Goal: Book appointment/travel/reservation

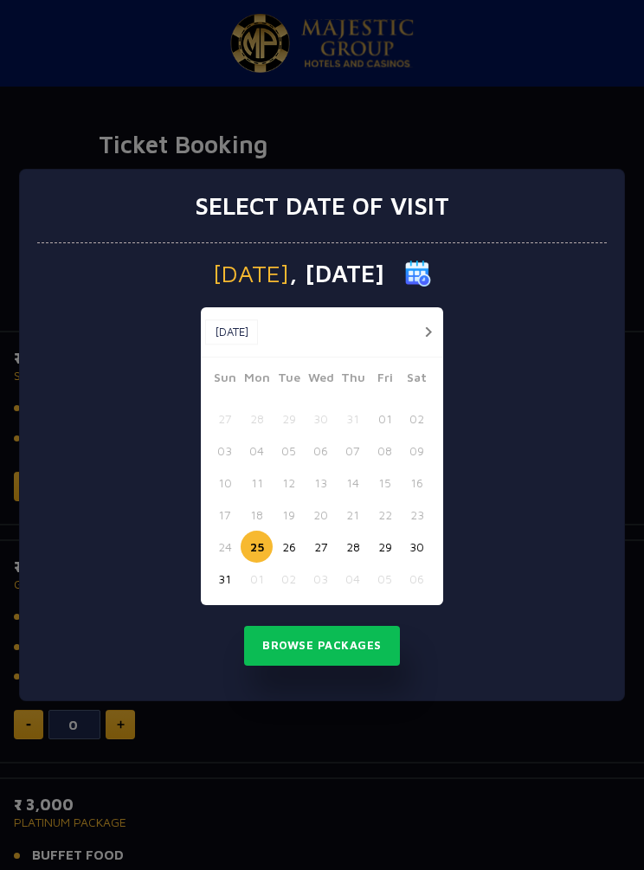
click at [430, 331] on button "button" at bounding box center [428, 332] width 22 height 22
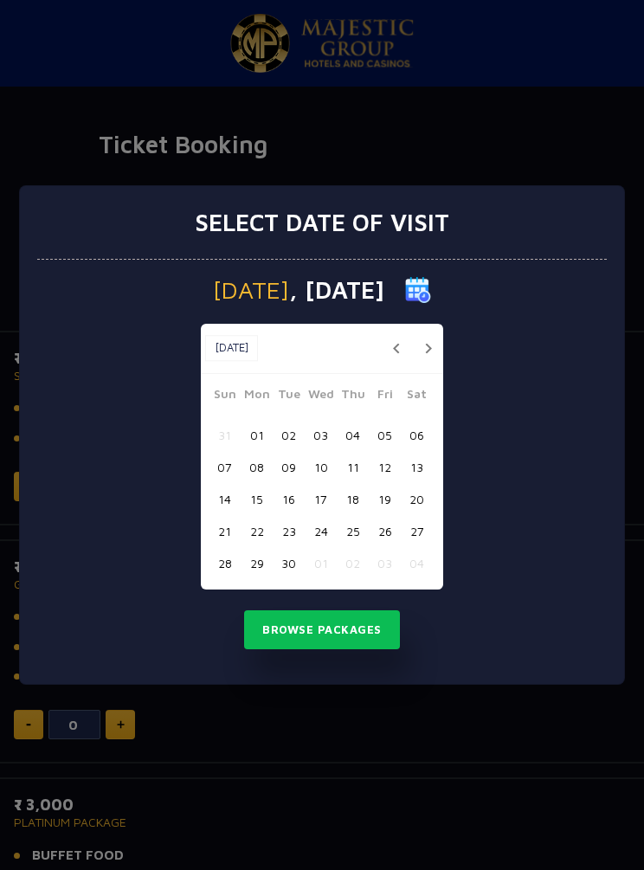
click at [416, 435] on button "06" at bounding box center [417, 435] width 32 height 32
click at [225, 461] on button "07" at bounding box center [225, 467] width 32 height 32
click at [412, 436] on button "06" at bounding box center [417, 435] width 32 height 32
click at [351, 631] on button "Browse Packages" at bounding box center [322, 630] width 156 height 40
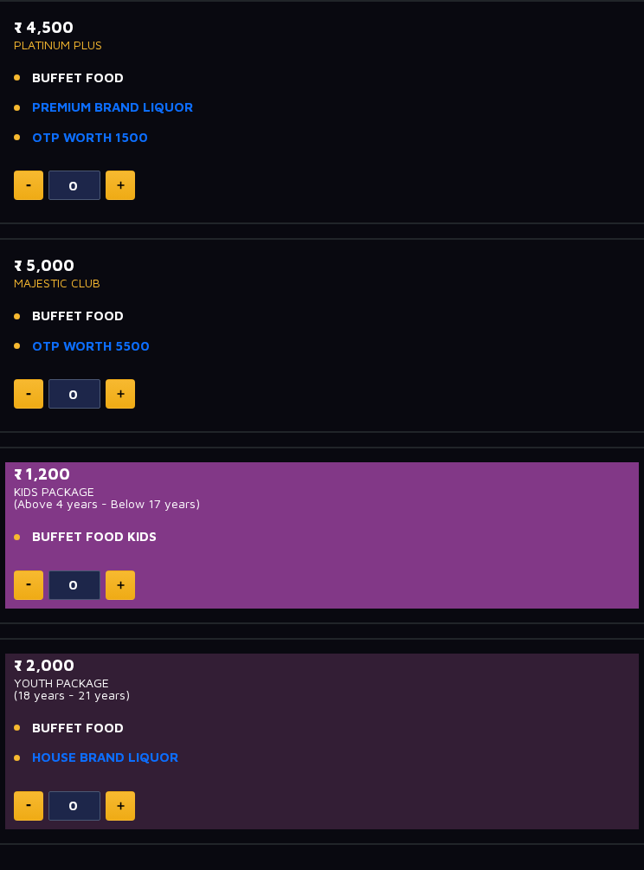
scroll to position [994, 0]
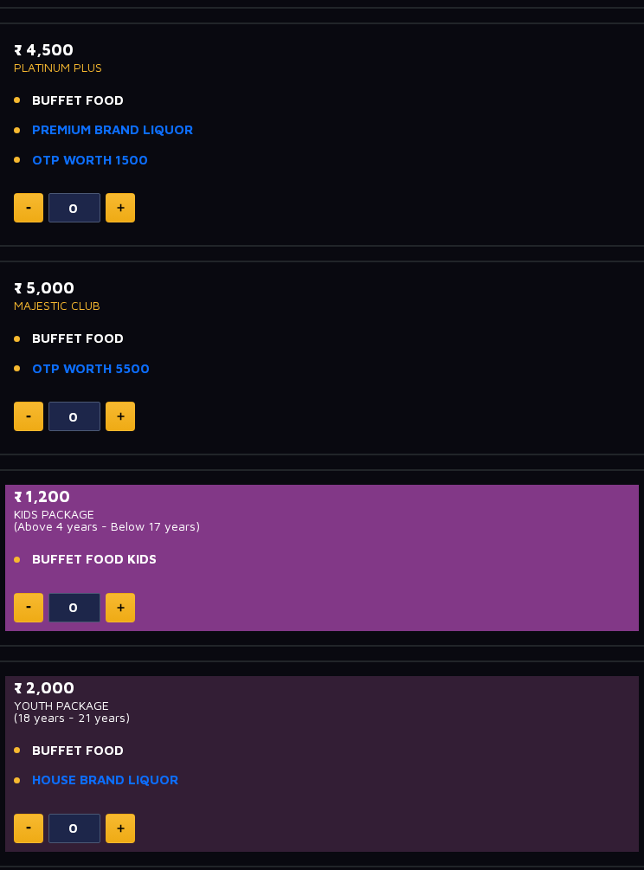
click at [442, 293] on p "₹ 5,000" at bounding box center [322, 287] width 616 height 23
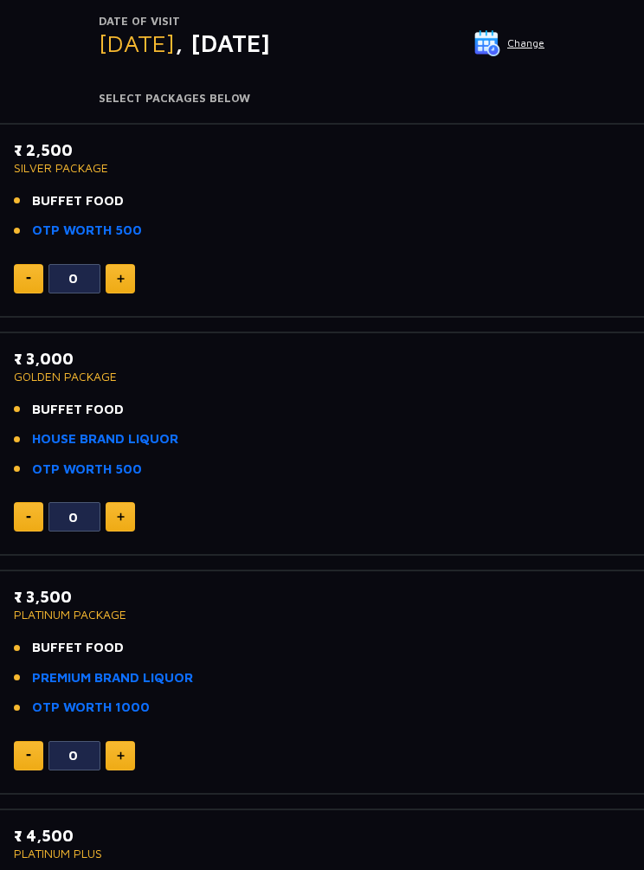
scroll to position [203, 0]
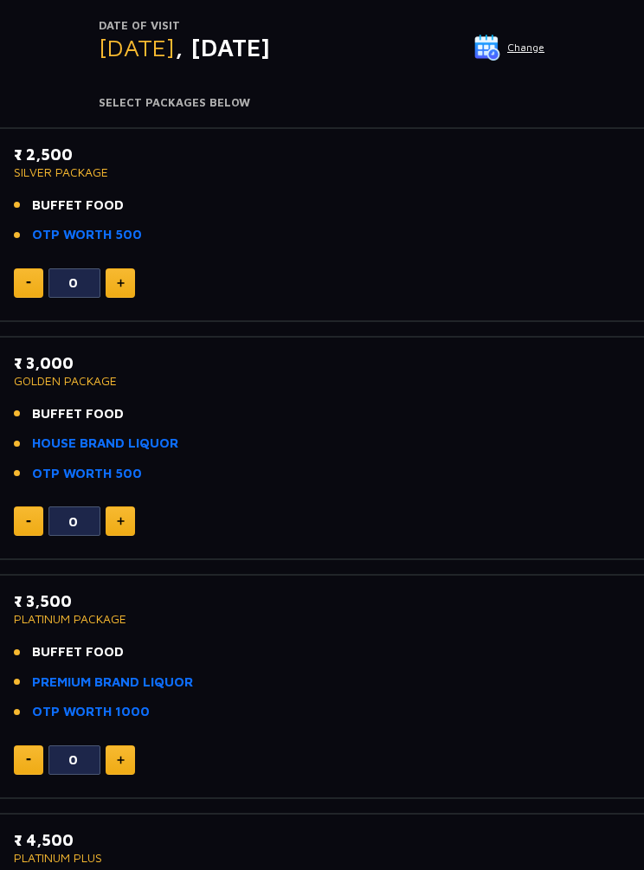
click at [125, 750] on button at bounding box center [120, 759] width 29 height 29
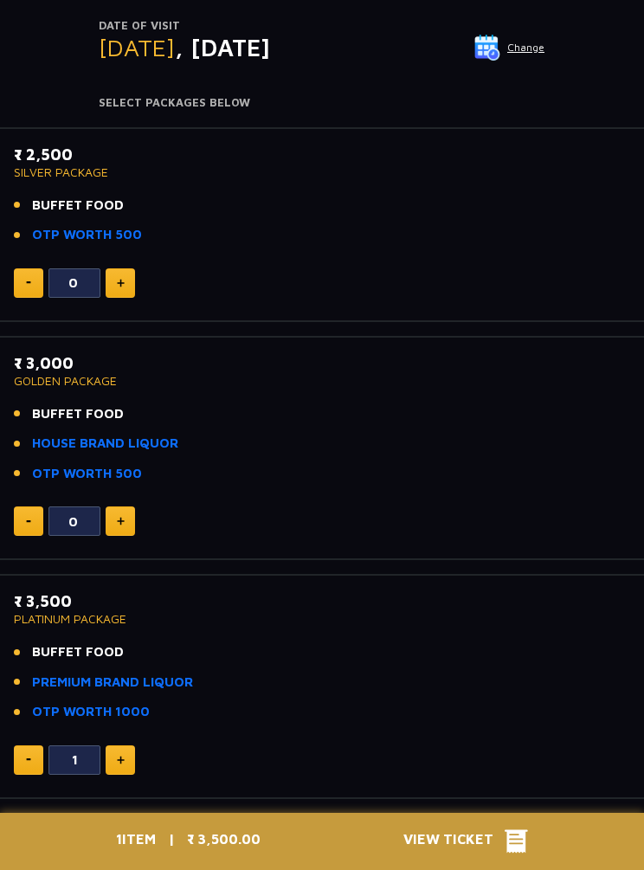
click at [119, 756] on img at bounding box center [121, 760] width 8 height 9
click at [118, 756] on img at bounding box center [121, 760] width 8 height 9
click at [121, 757] on img at bounding box center [121, 760] width 8 height 9
click at [121, 756] on img at bounding box center [121, 760] width 8 height 9
click at [28, 758] on img at bounding box center [28, 759] width 5 height 3
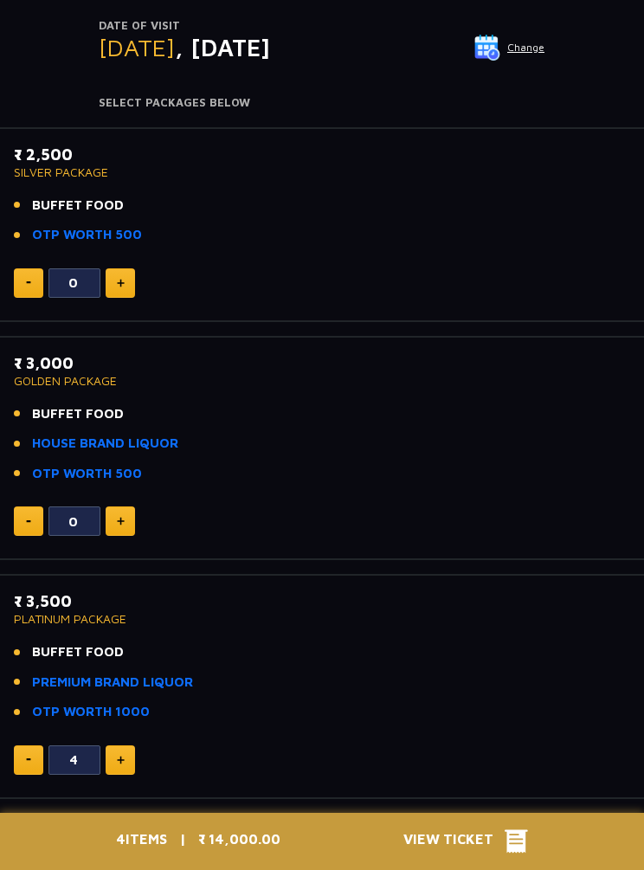
click at [29, 758] on button at bounding box center [28, 759] width 29 height 29
click at [29, 758] on img at bounding box center [28, 759] width 5 height 3
click at [26, 763] on button at bounding box center [28, 759] width 29 height 29
click at [25, 761] on button at bounding box center [28, 759] width 29 height 29
type input "0"
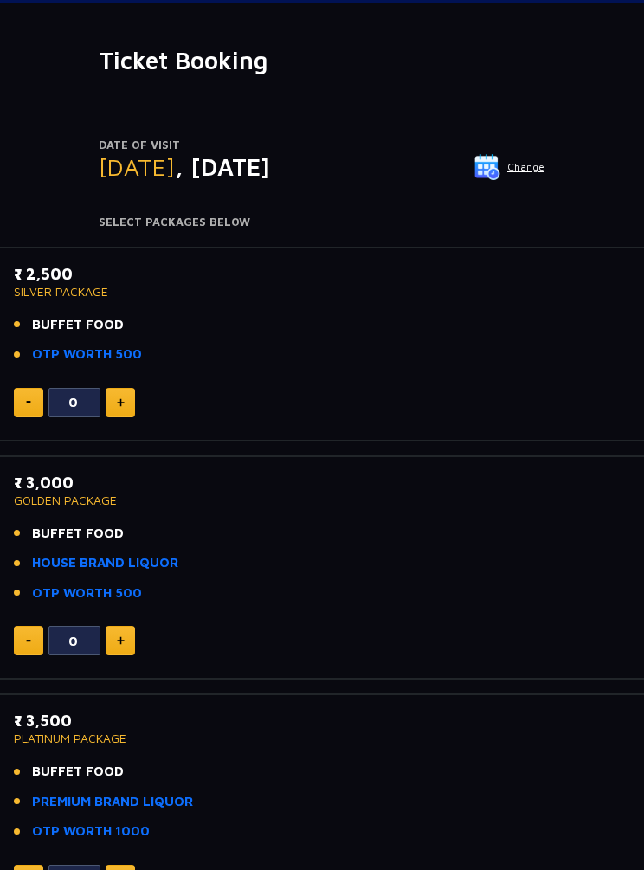
scroll to position [76, 0]
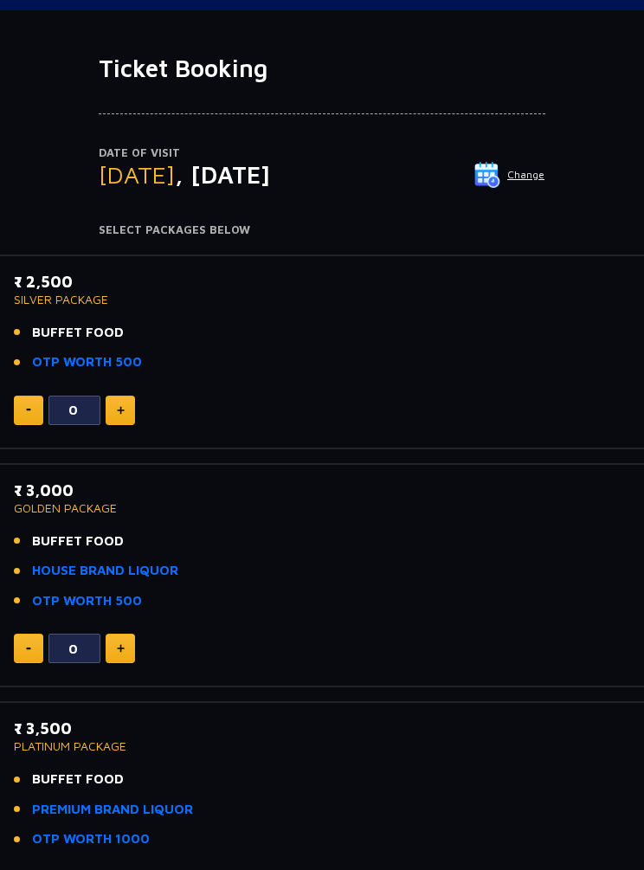
click at [122, 645] on img at bounding box center [121, 648] width 8 height 9
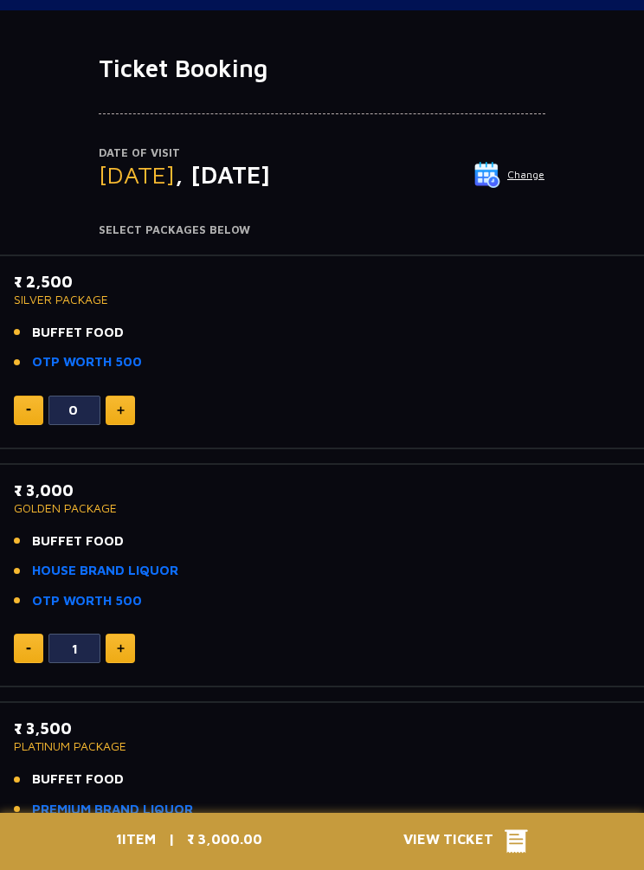
click at [121, 646] on img at bounding box center [121, 648] width 8 height 9
click at [120, 646] on img at bounding box center [121, 648] width 8 height 9
click at [124, 648] on img at bounding box center [121, 648] width 8 height 9
click at [121, 644] on img at bounding box center [121, 648] width 8 height 9
click at [16, 643] on button at bounding box center [28, 648] width 29 height 29
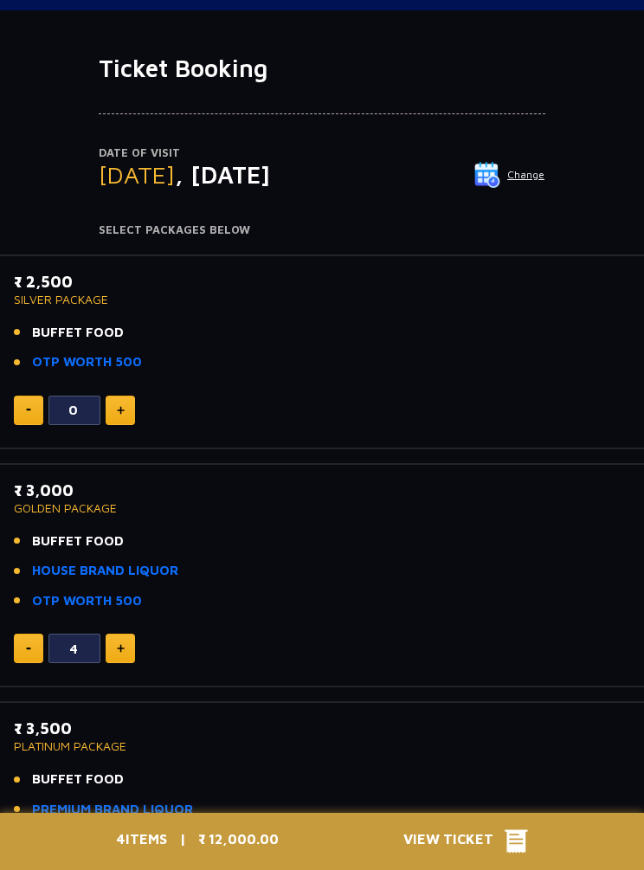
click at [15, 641] on button at bounding box center [28, 648] width 29 height 29
click at [15, 635] on button at bounding box center [28, 648] width 29 height 29
click at [16, 634] on button at bounding box center [28, 648] width 29 height 29
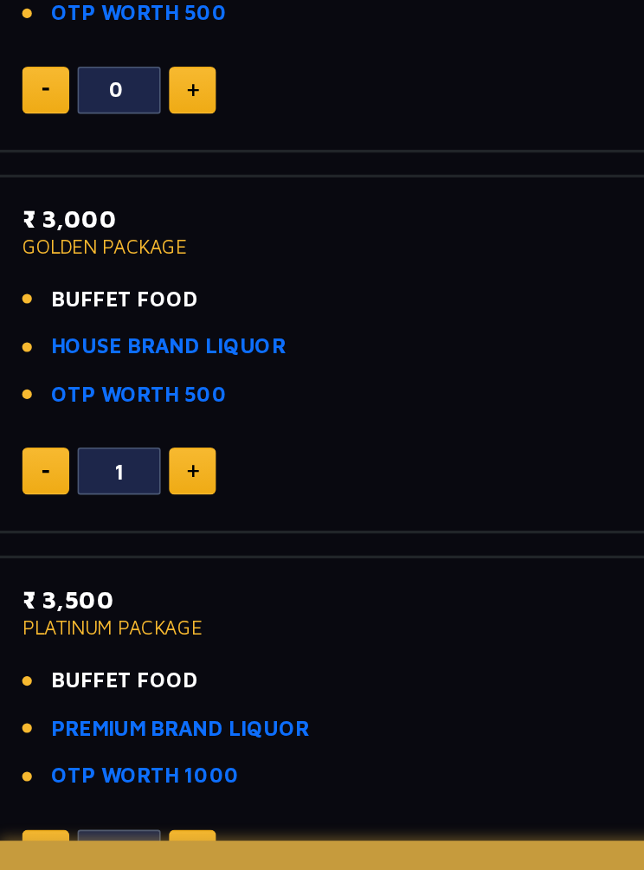
scroll to position [296, 0]
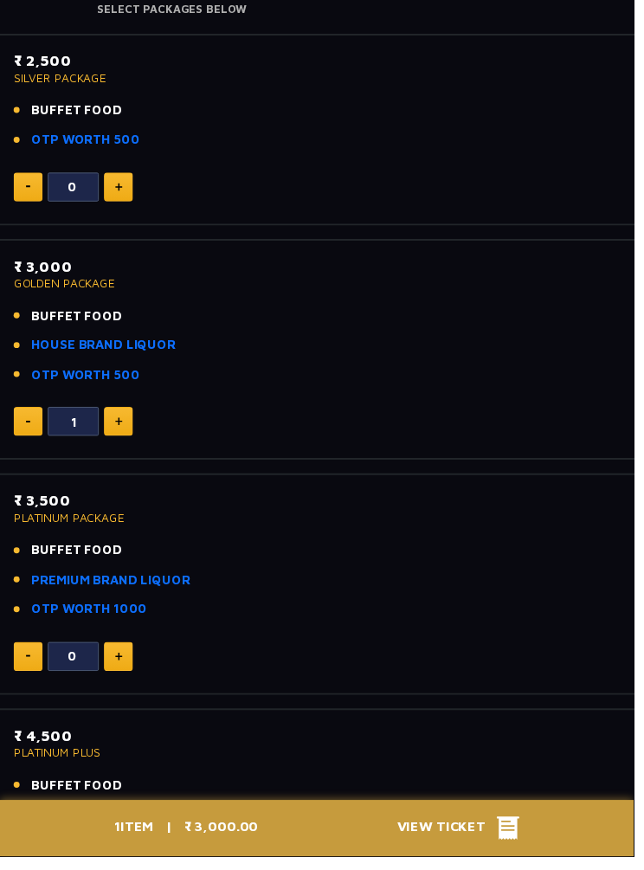
click at [22, 416] on button at bounding box center [28, 428] width 29 height 29
type input "0"
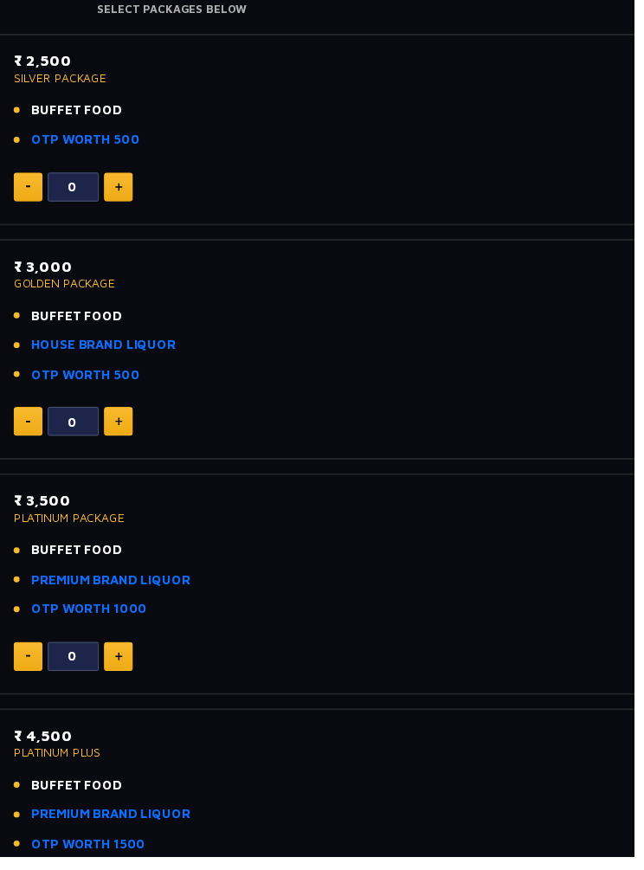
click at [30, 428] on img at bounding box center [28, 429] width 5 height 3
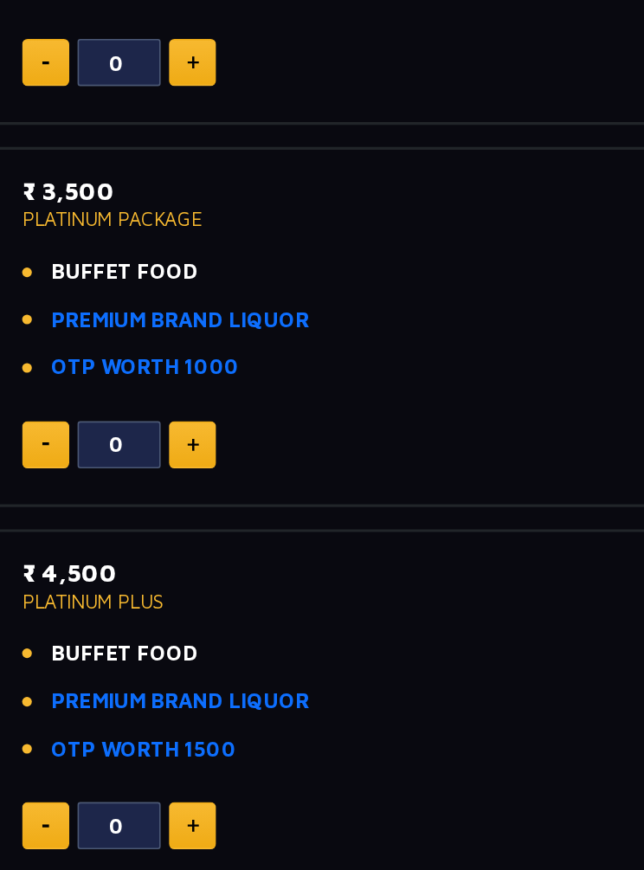
scroll to position [575, 0]
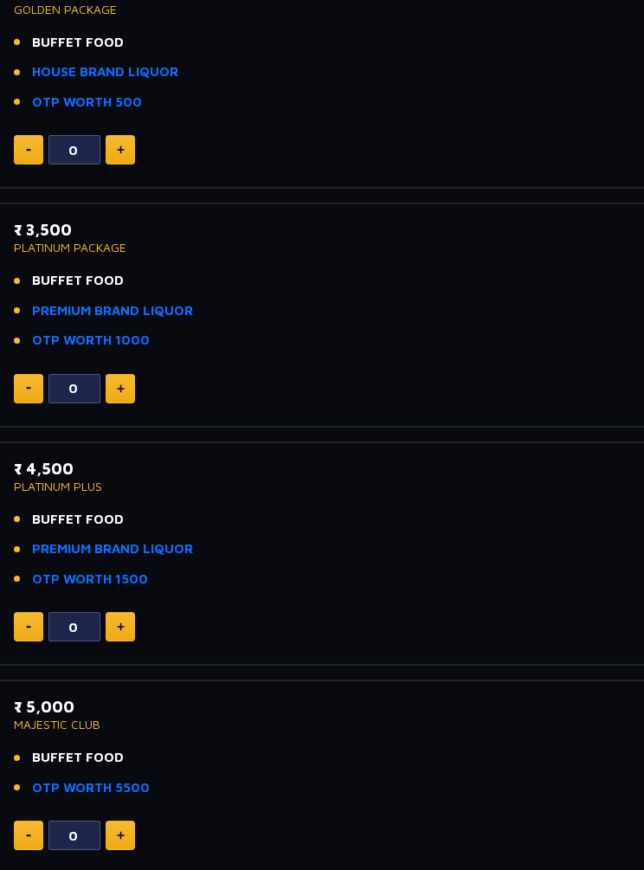
click at [119, 384] on img at bounding box center [121, 388] width 8 height 9
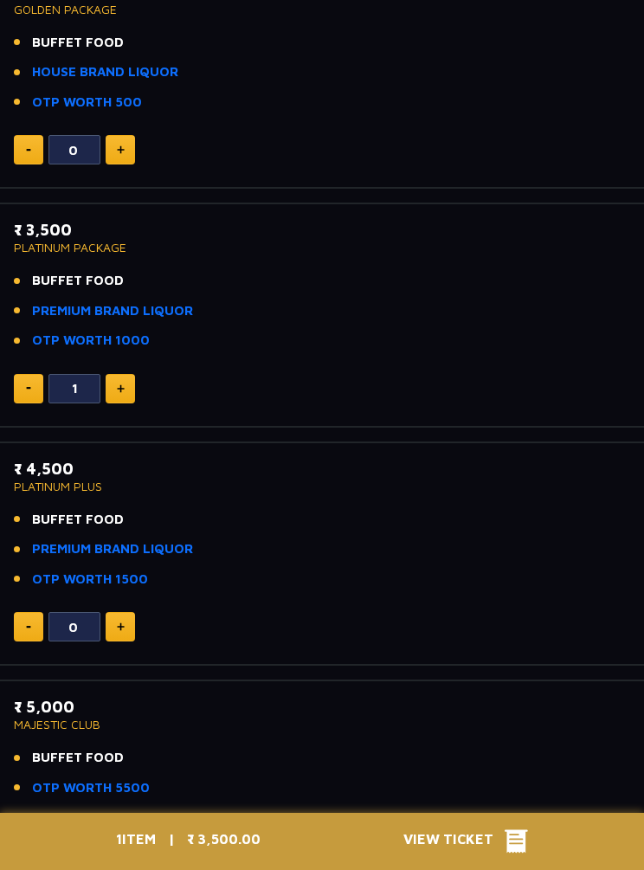
click at [119, 387] on img at bounding box center [121, 388] width 8 height 9
click at [122, 386] on img at bounding box center [121, 388] width 8 height 9
click at [123, 385] on img at bounding box center [121, 388] width 8 height 9
click at [27, 387] on img at bounding box center [28, 388] width 5 height 3
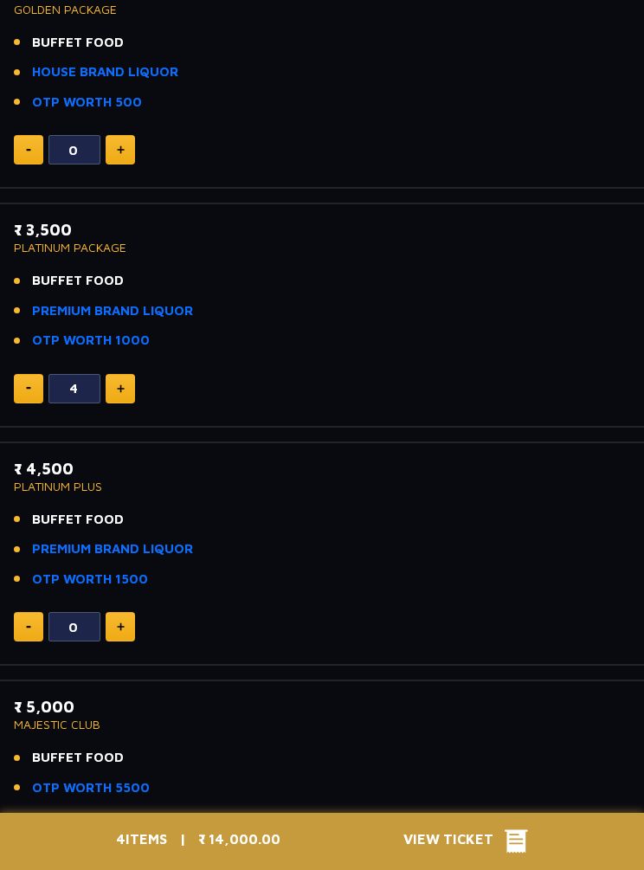
click at [29, 387] on img at bounding box center [28, 388] width 5 height 3
click at [29, 379] on button at bounding box center [28, 388] width 29 height 29
click at [31, 383] on button at bounding box center [28, 388] width 29 height 29
type input "0"
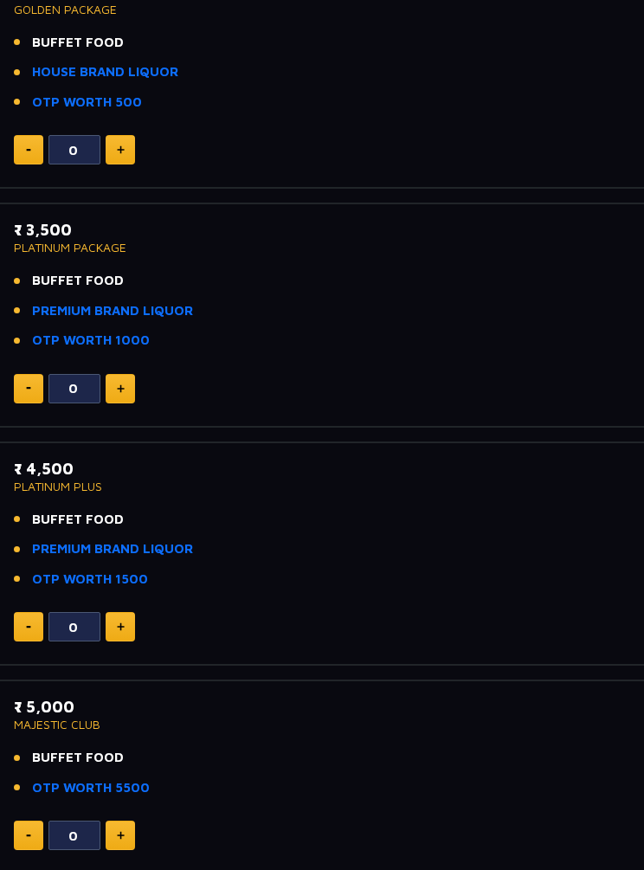
click at [28, 387] on img at bounding box center [28, 388] width 5 height 3
click at [26, 387] on img at bounding box center [28, 388] width 5 height 3
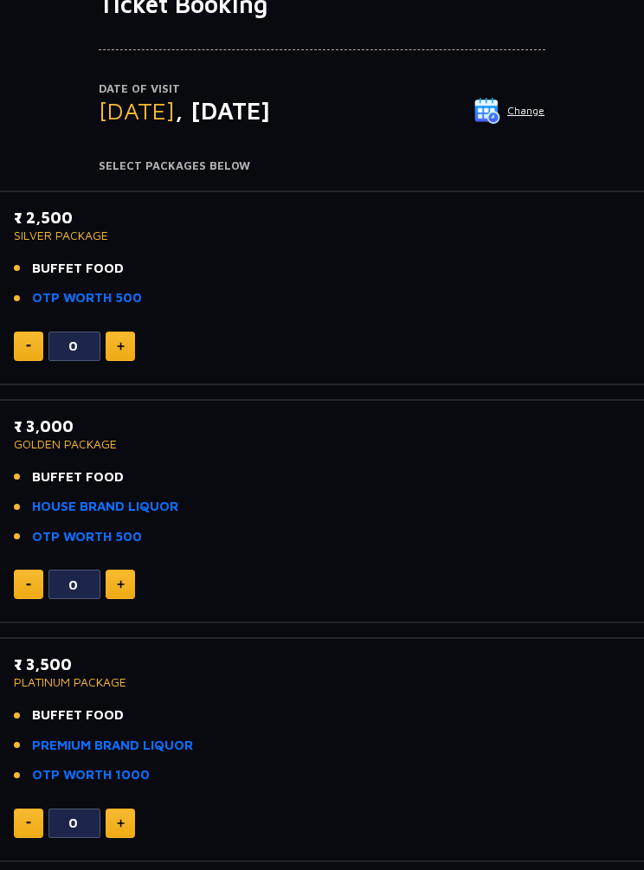
scroll to position [138, 0]
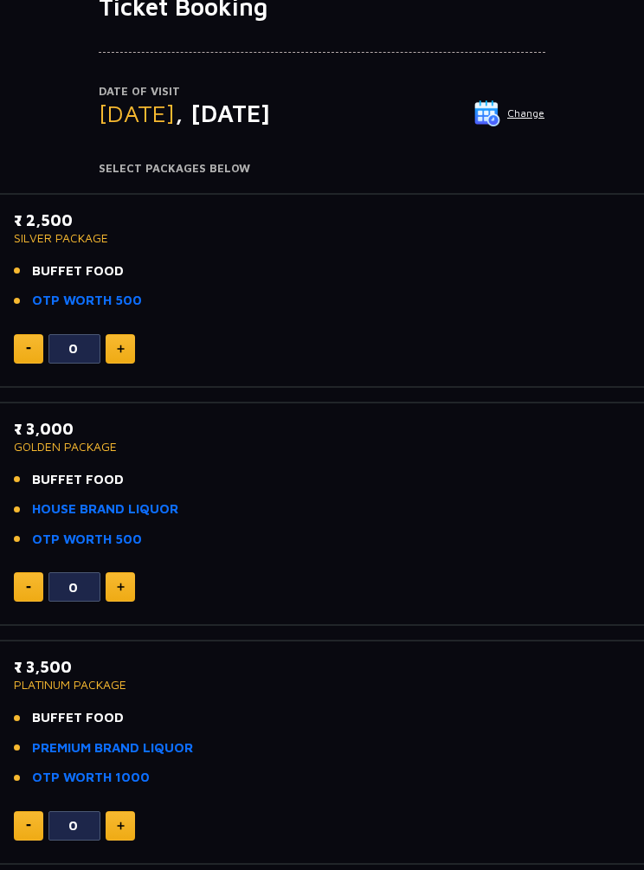
click at [117, 584] on img at bounding box center [121, 587] width 8 height 9
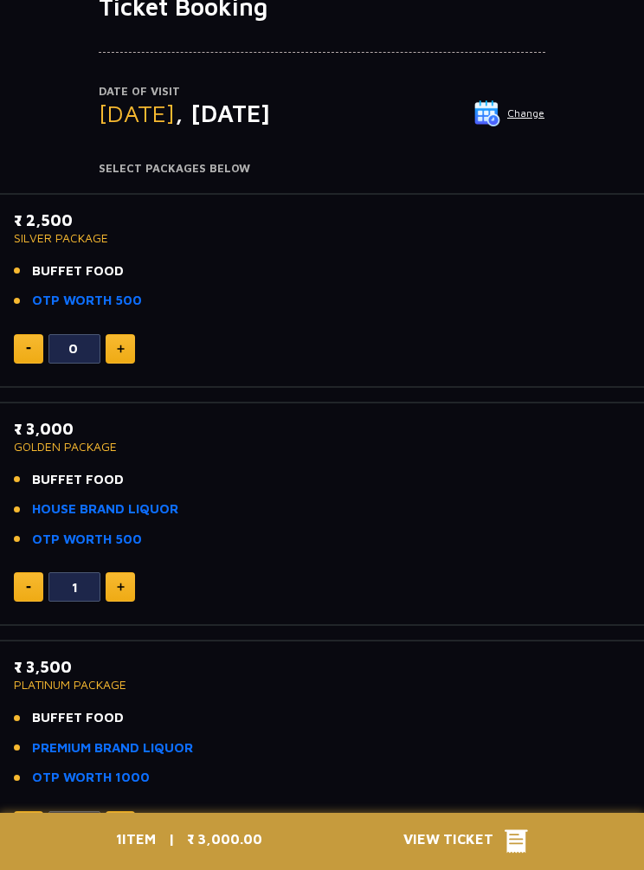
click at [122, 586] on img at bounding box center [121, 587] width 8 height 9
click at [122, 583] on img at bounding box center [121, 587] width 8 height 9
click at [111, 587] on button at bounding box center [120, 586] width 29 height 29
click at [117, 587] on img at bounding box center [121, 587] width 8 height 9
type input "5"
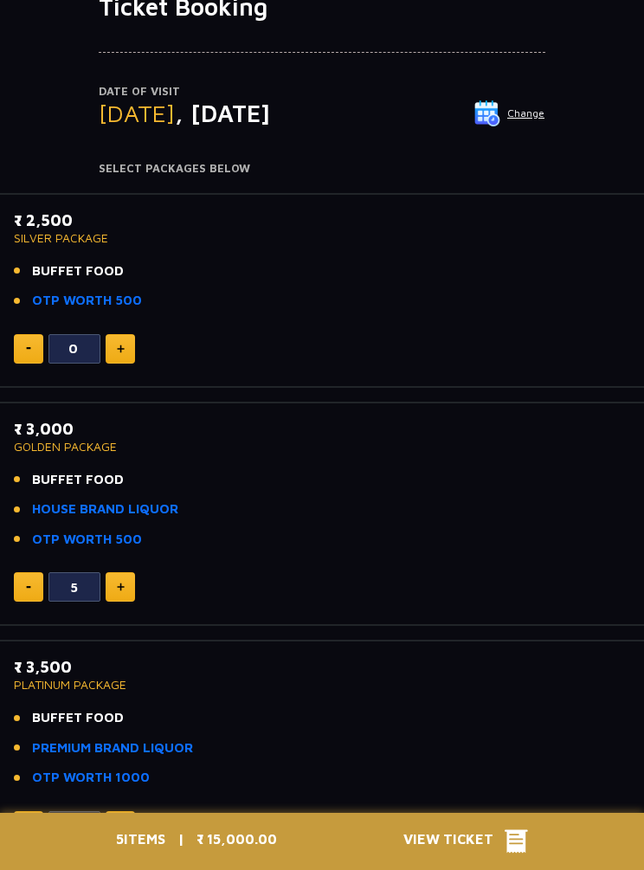
click at [132, 500] on link "HOUSE BRAND LIQUOR" at bounding box center [105, 510] width 146 height 20
